Goal: Information Seeking & Learning: Learn about a topic

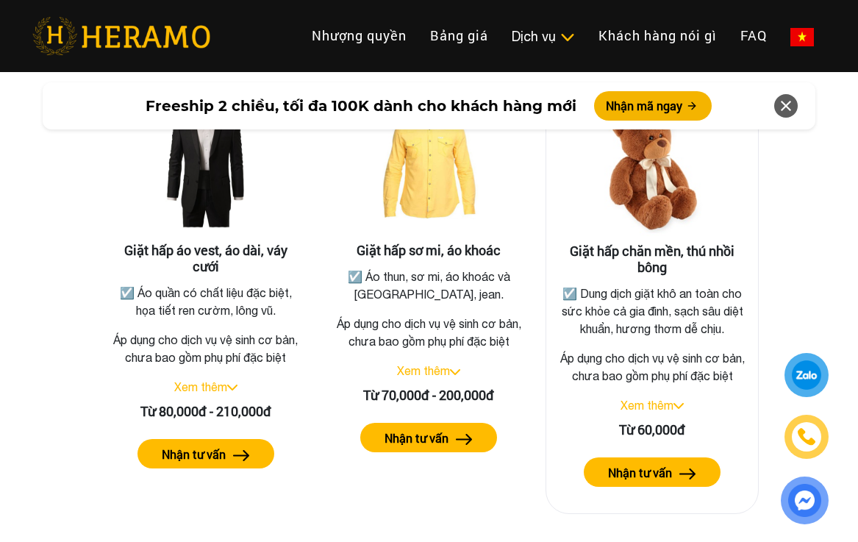
scroll to position [2737, 0]
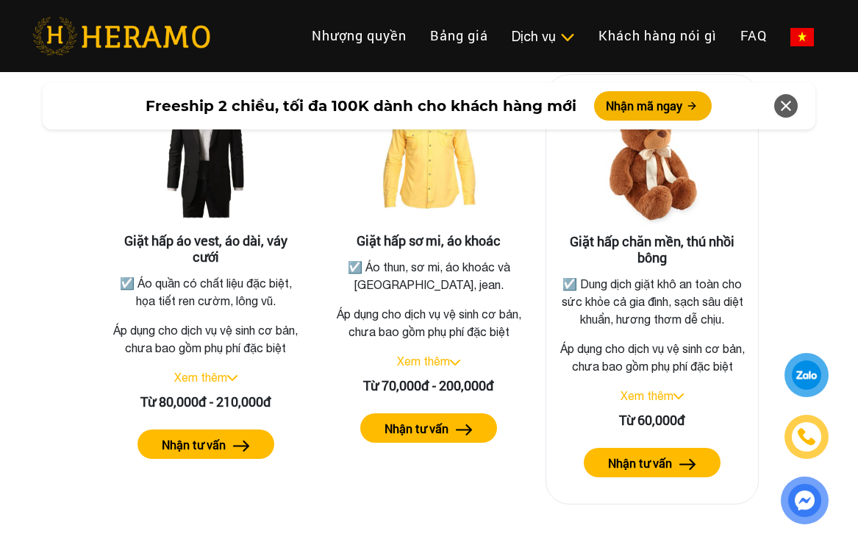
click at [651, 402] on link "Xem thêm" at bounding box center [647, 395] width 53 height 13
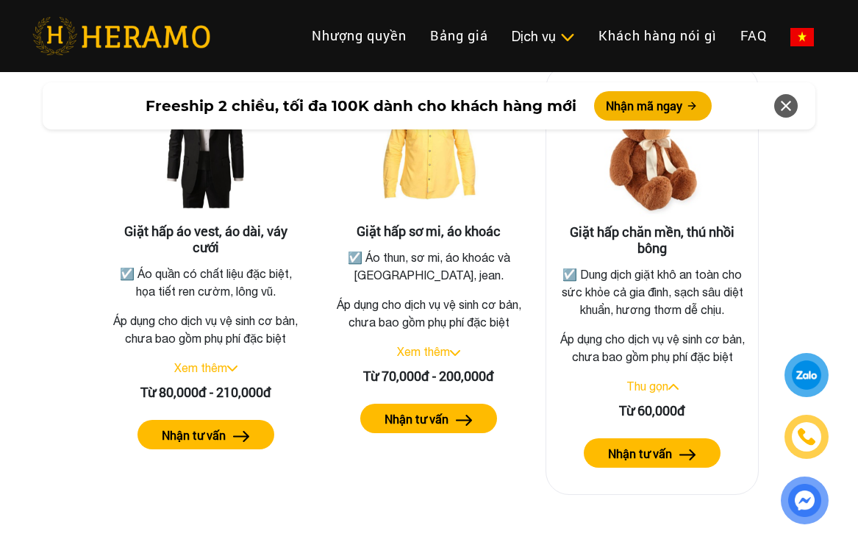
scroll to position [2756, 0]
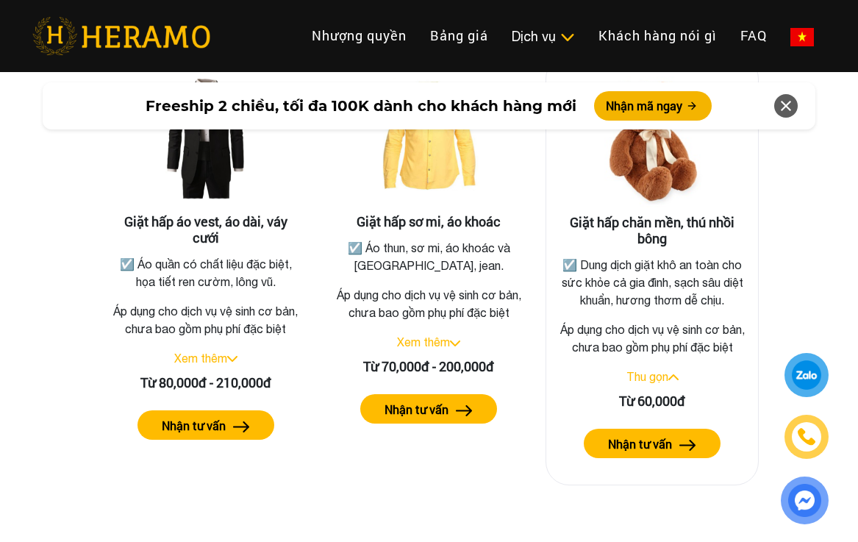
click at [640, 453] on label "Nhận tư vấn" at bounding box center [640, 444] width 64 height 18
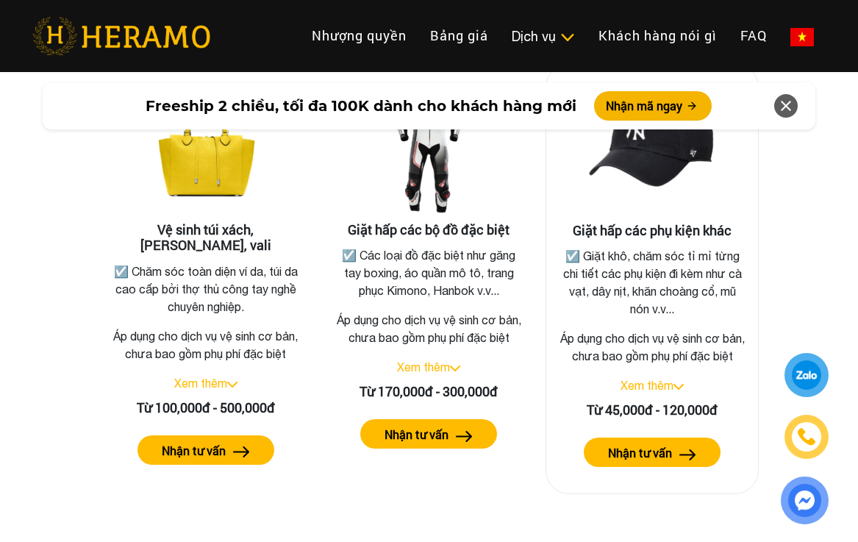
scroll to position [3376, 0]
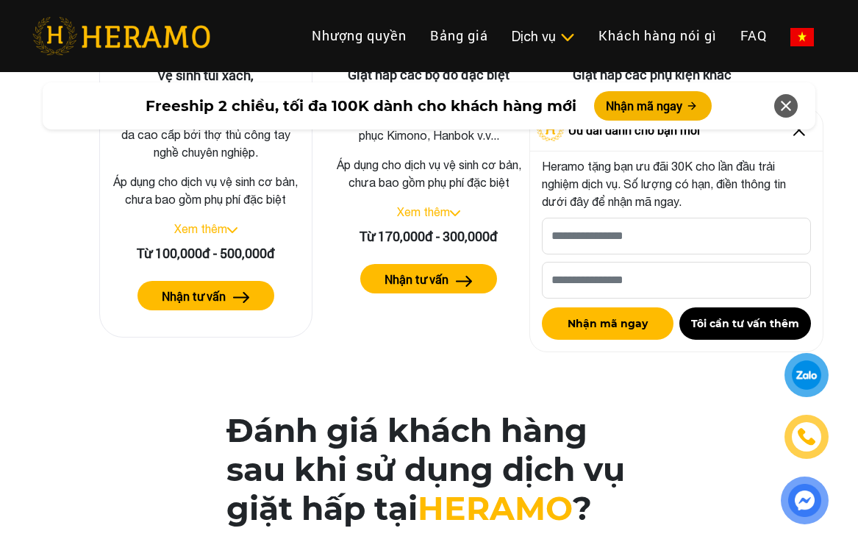
click at [204, 235] on link "Xem thêm" at bounding box center [200, 228] width 53 height 13
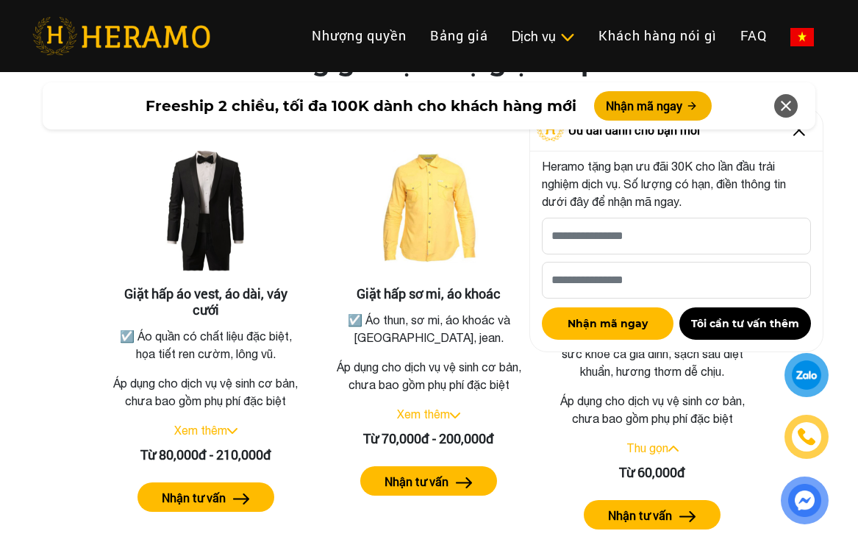
scroll to position [2771, 0]
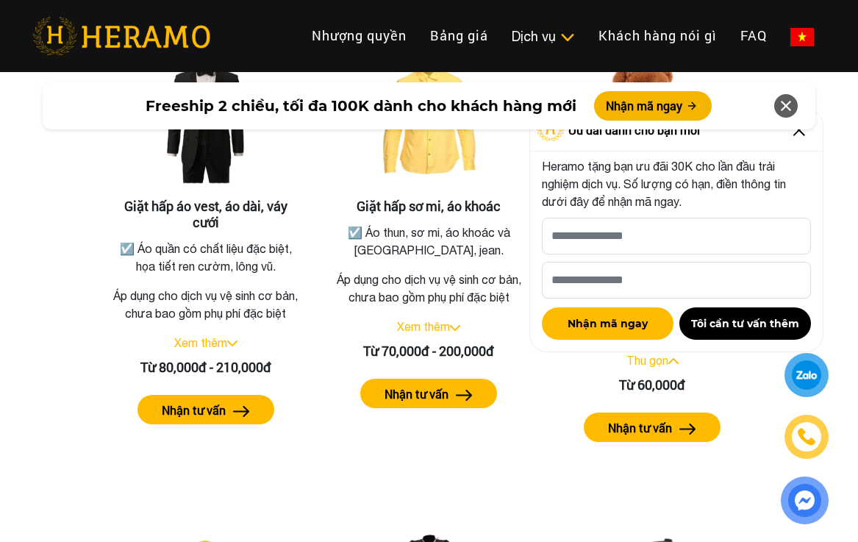
click at [781, 96] on icon at bounding box center [786, 106] width 18 height 26
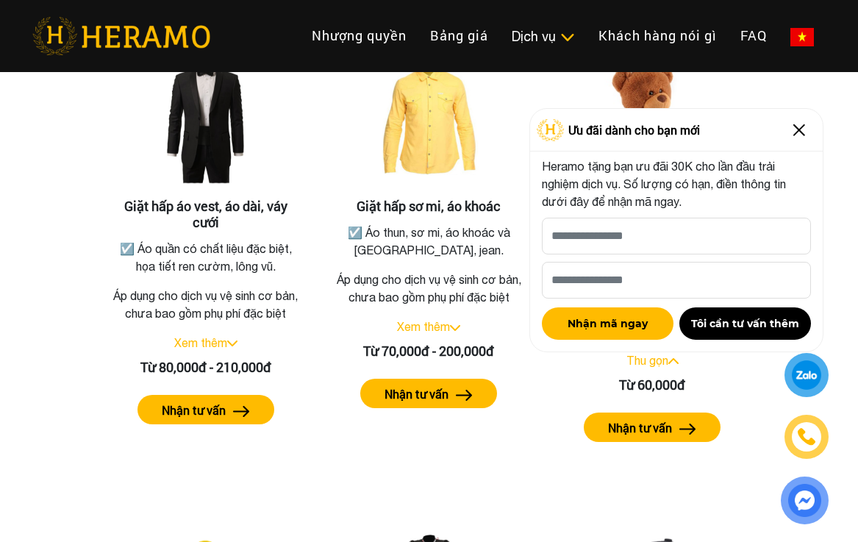
click at [807, 130] on img at bounding box center [799, 130] width 24 height 24
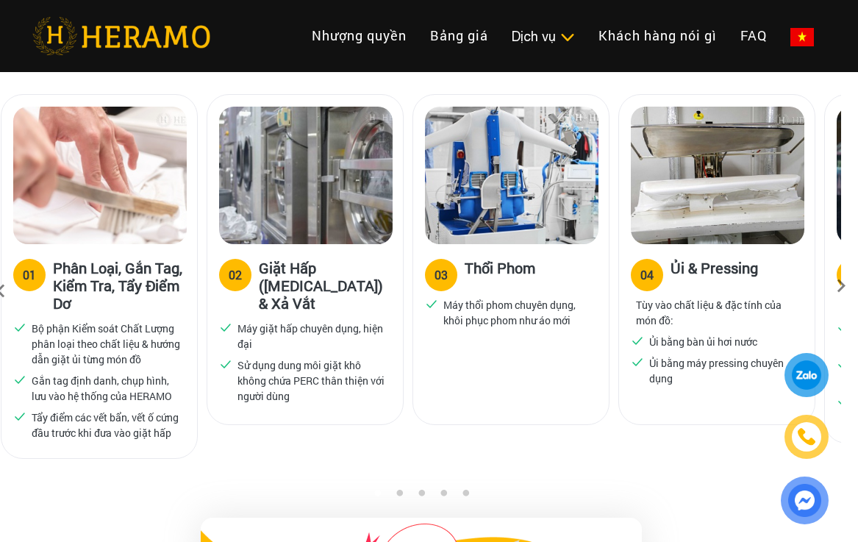
scroll to position [996, 21]
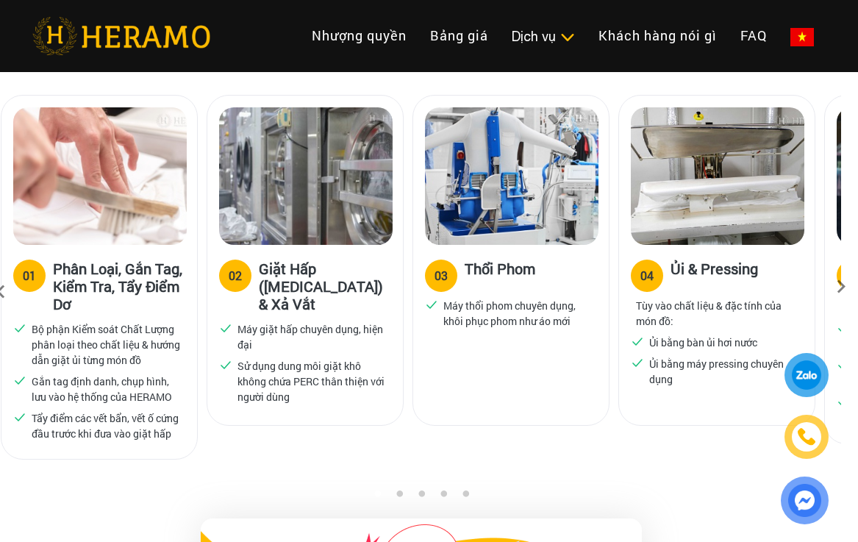
click at [843, 293] on icon at bounding box center [841, 292] width 26 height 10
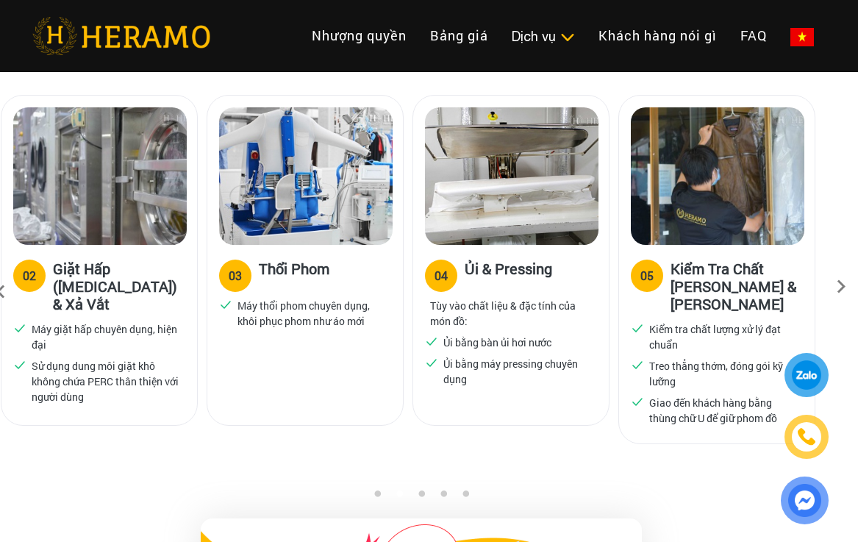
click at [843, 293] on icon at bounding box center [841, 292] width 26 height 10
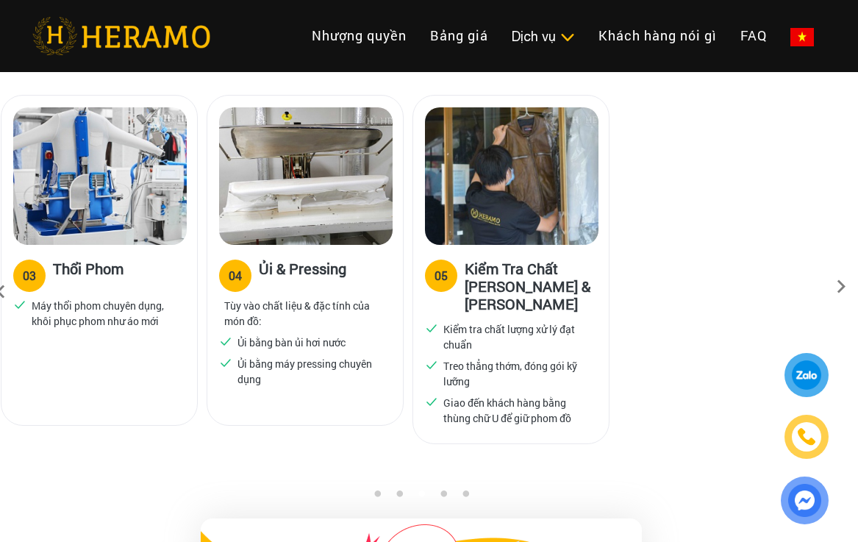
click at [843, 293] on icon at bounding box center [841, 292] width 26 height 10
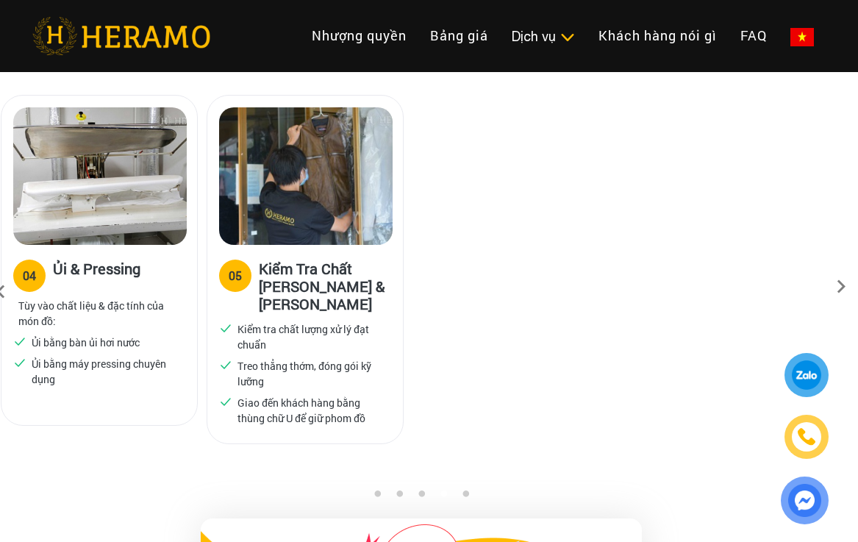
click at [4, 298] on icon at bounding box center [1, 292] width 26 height 40
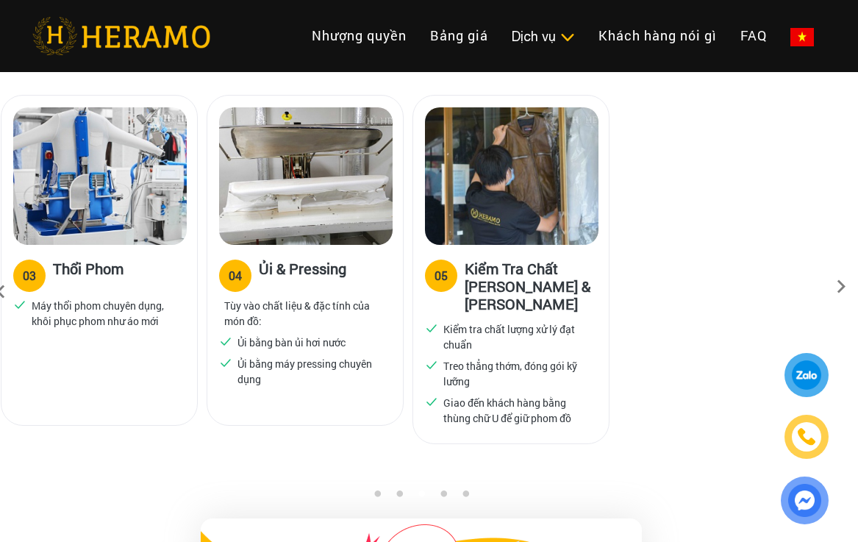
click at [4, 298] on icon at bounding box center [1, 292] width 26 height 40
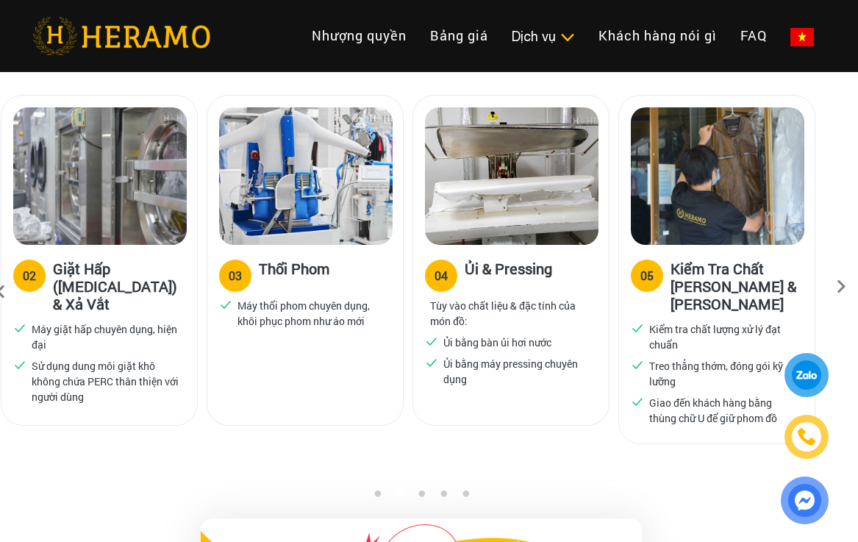
click at [4, 298] on icon at bounding box center [1, 292] width 26 height 40
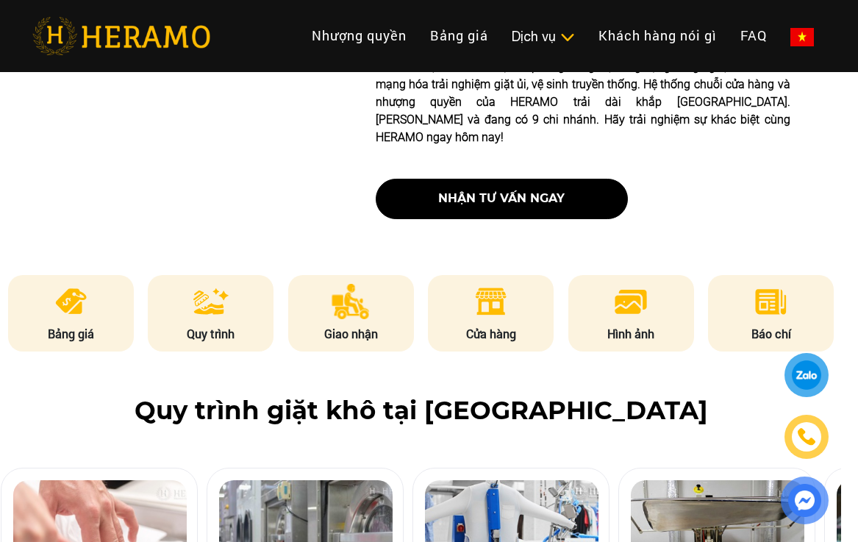
scroll to position [612, 21]
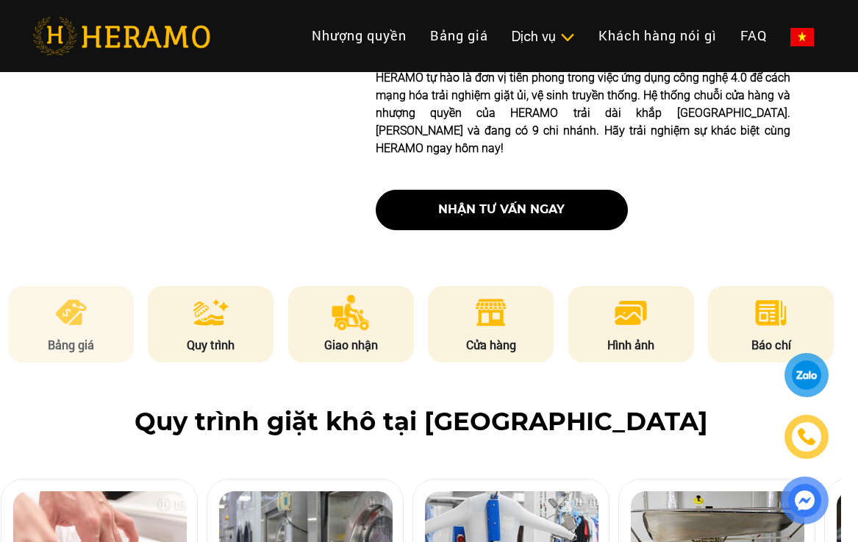
click at [107, 324] on li "Bảng giá" at bounding box center [71, 324] width 126 height 76
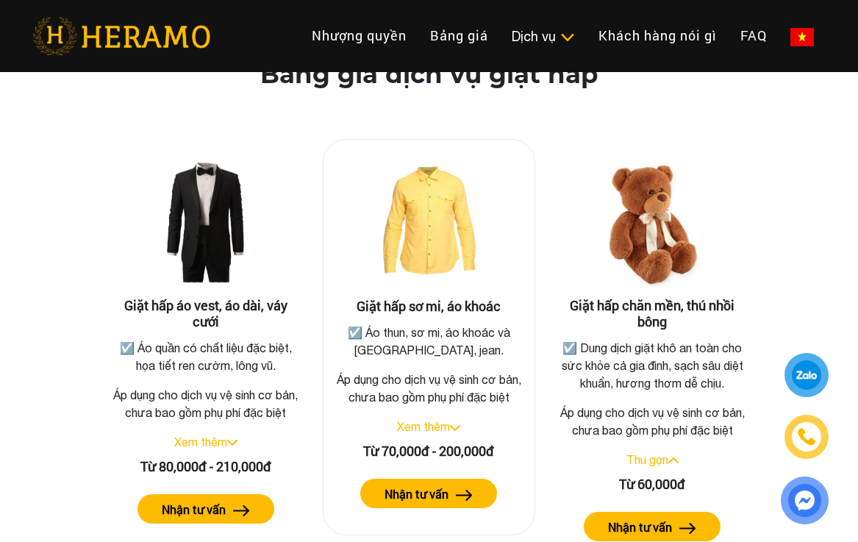
scroll to position [2856, 0]
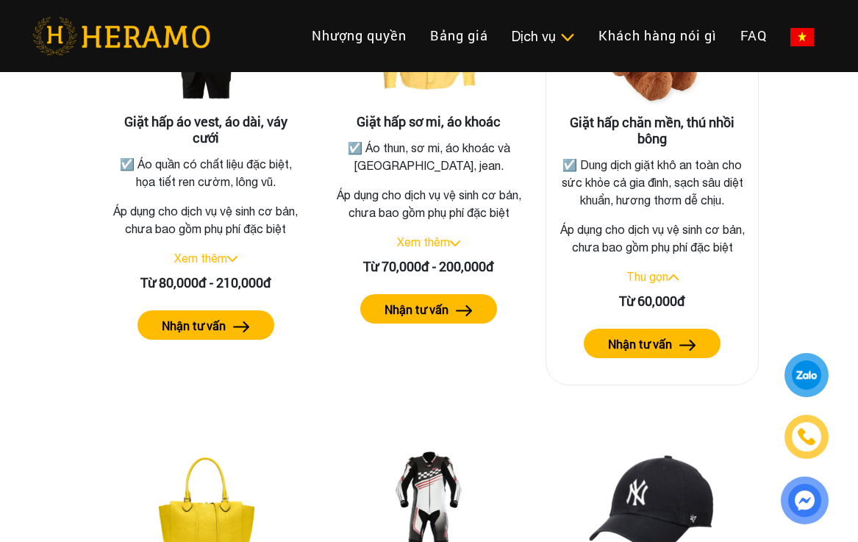
click at [666, 353] on label "Nhận tư vấn" at bounding box center [640, 344] width 64 height 18
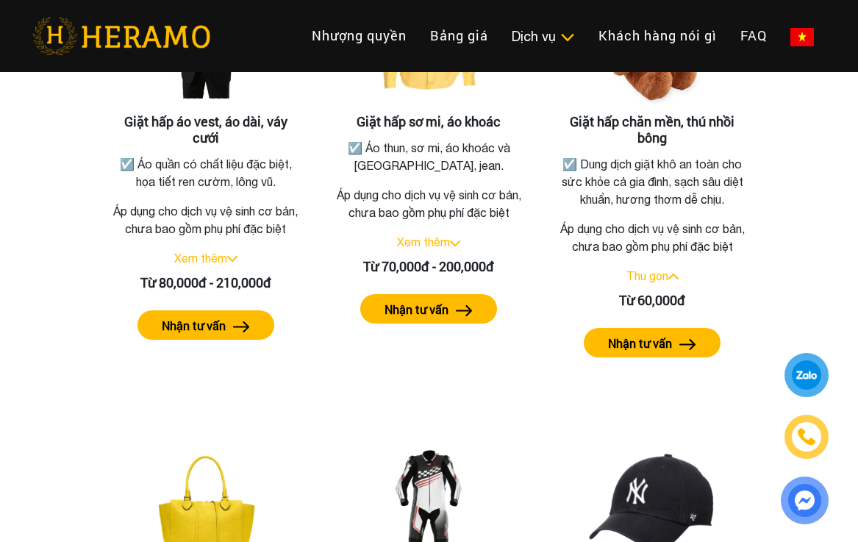
click at [794, 372] on div at bounding box center [806, 374] width 27 height 27
